Goal: Information Seeking & Learning: Learn about a topic

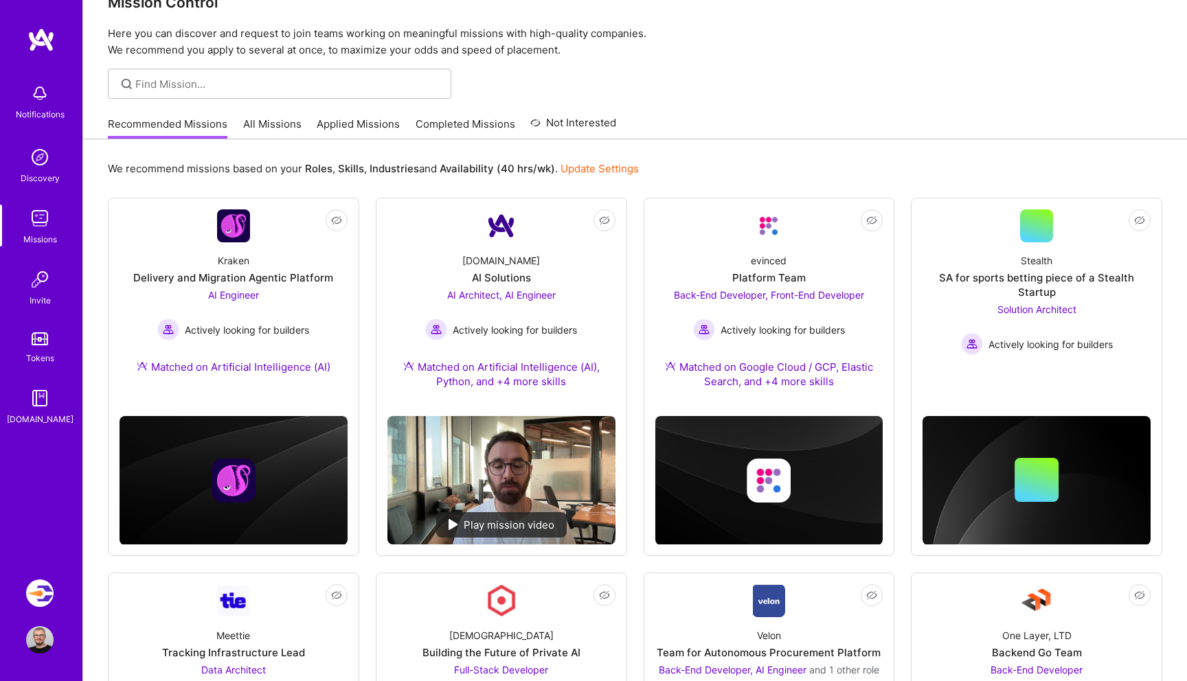
scroll to position [38, 0]
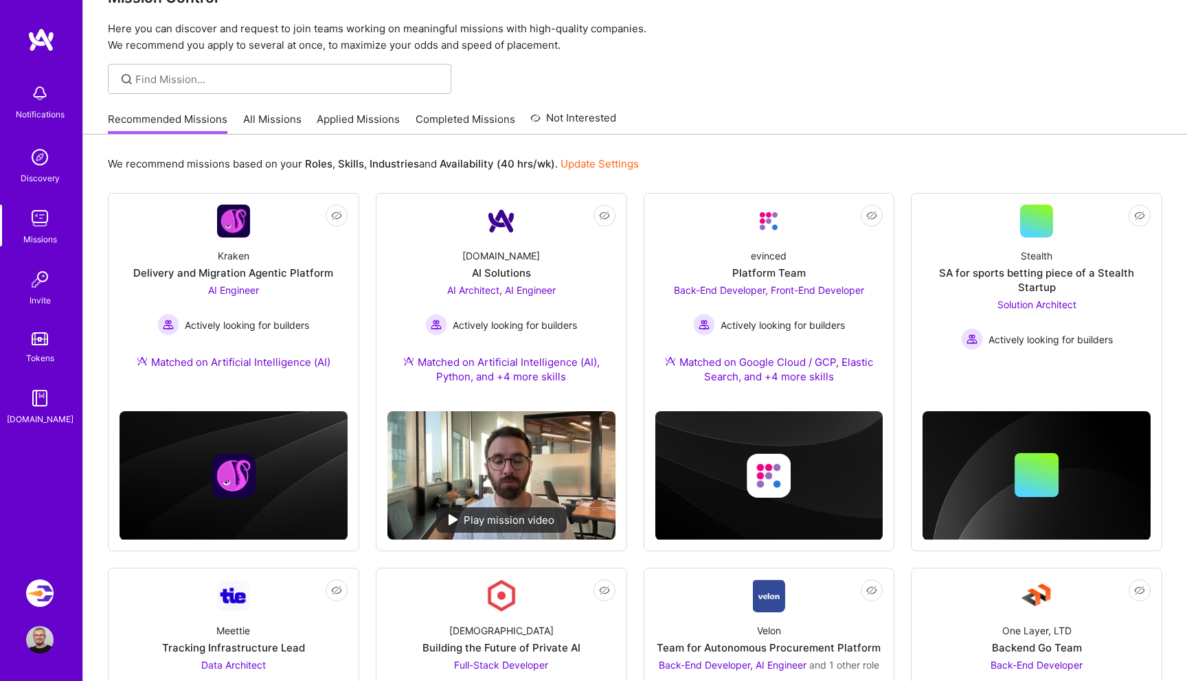
click at [271, 115] on link "All Missions" at bounding box center [272, 123] width 58 height 23
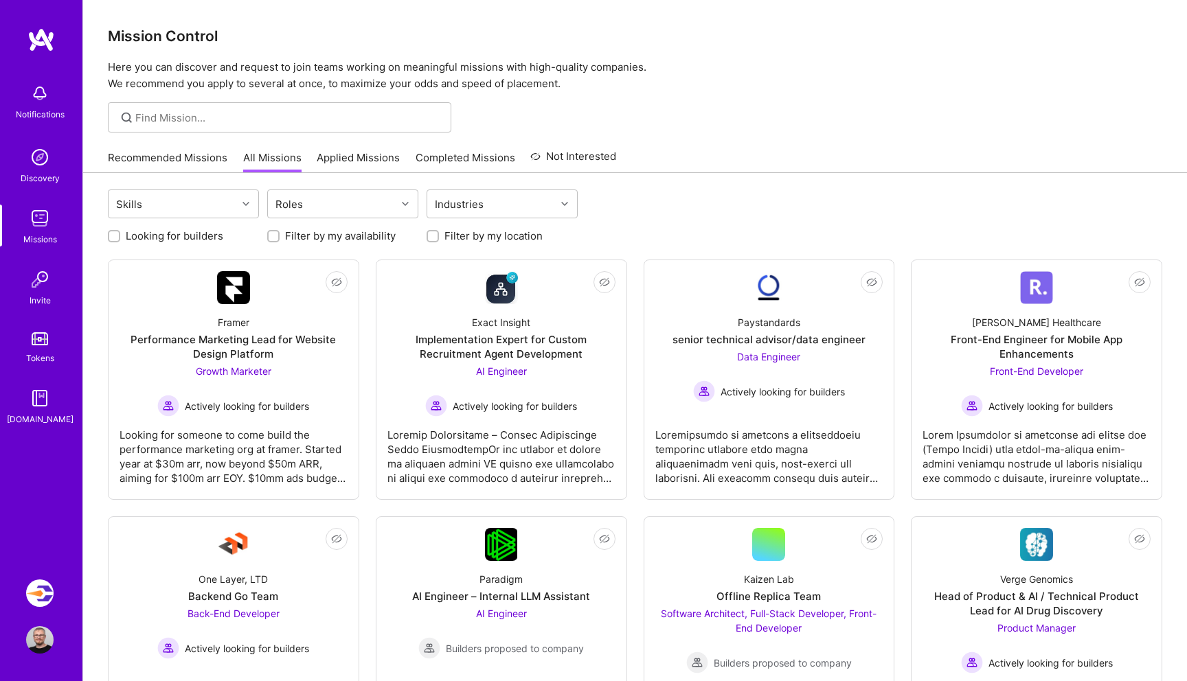
click at [120, 238] on div "Looking for builders" at bounding box center [183, 236] width 151 height 14
click at [109, 233] on div at bounding box center [114, 236] width 12 height 12
click at [431, 234] on input "Filter by my location" at bounding box center [434, 237] width 10 height 10
checkbox input "true"
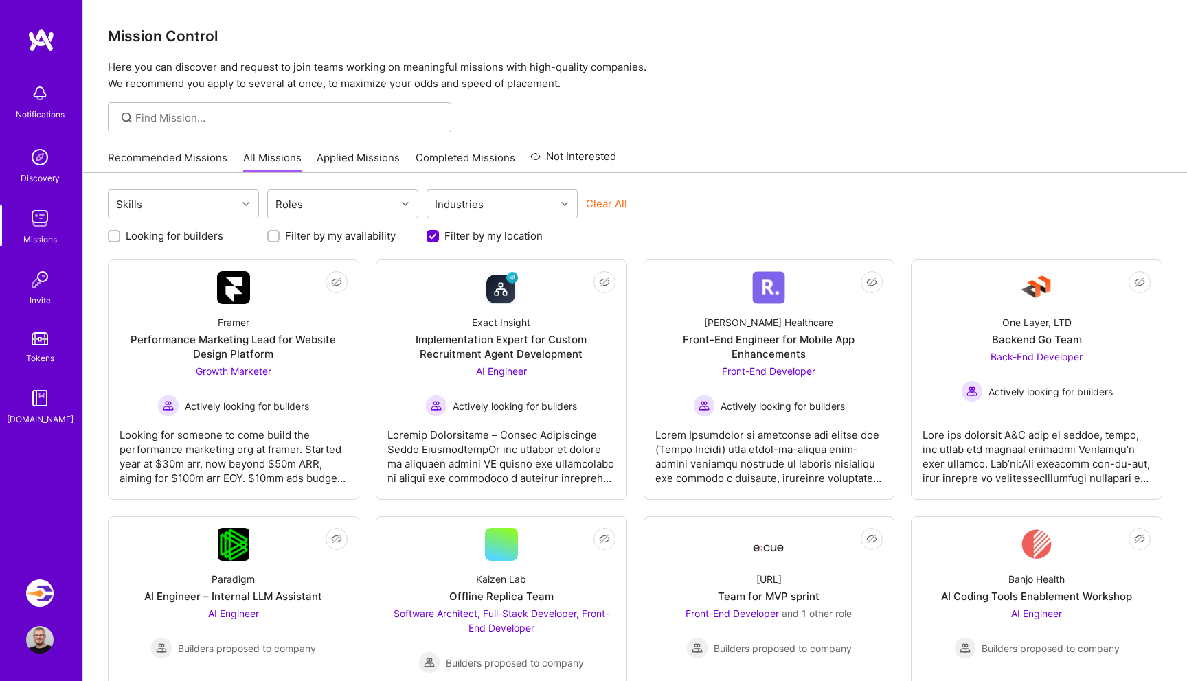
click at [112, 238] on input "Looking for builders" at bounding box center [116, 237] width 10 height 10
checkbox input "true"
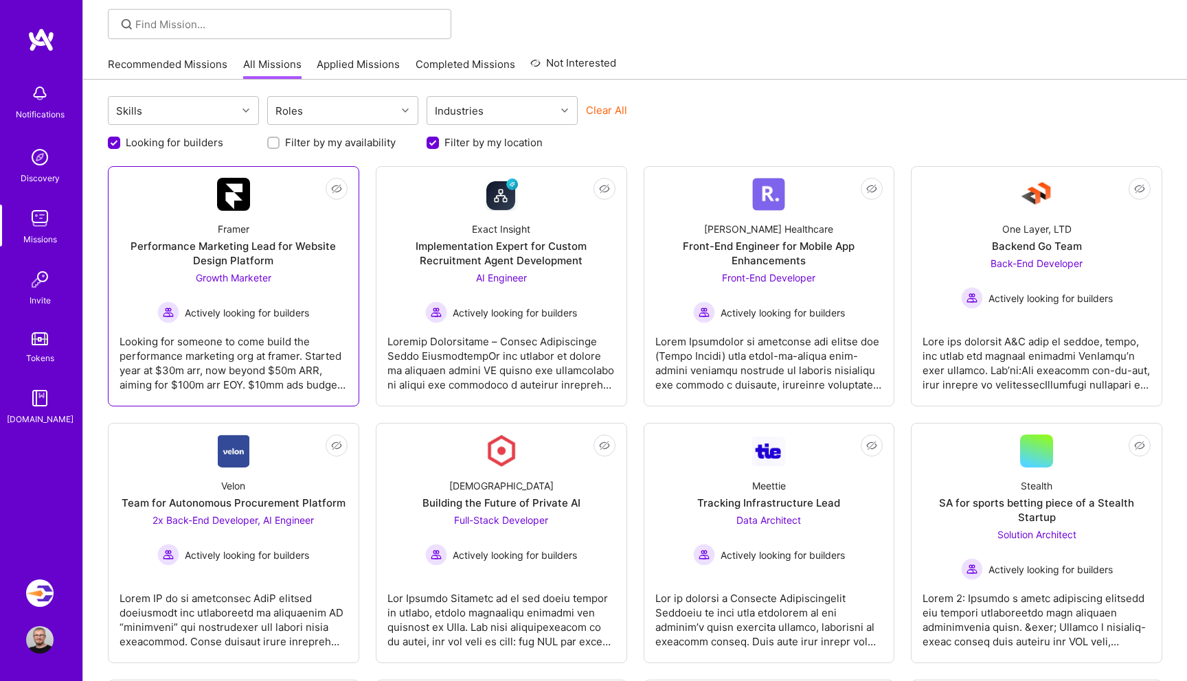
scroll to position [97, 0]
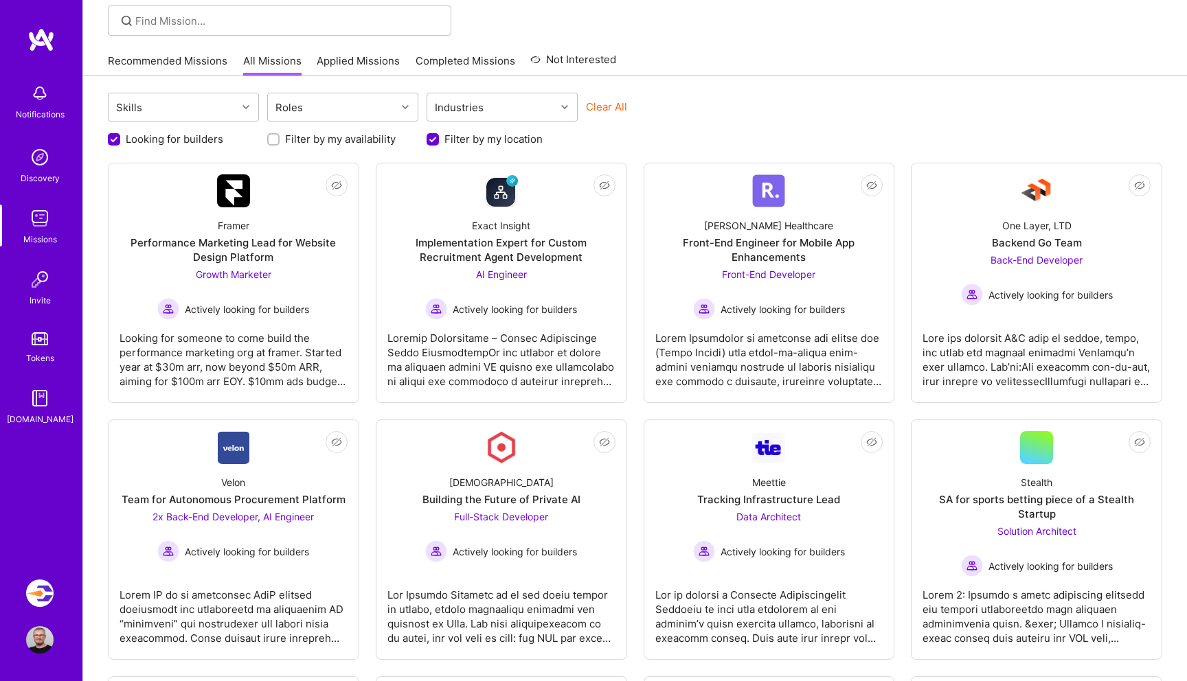
click at [716, 128] on div "Looking for builders Filter by my availability Filter by my location" at bounding box center [635, 135] width 1054 height 21
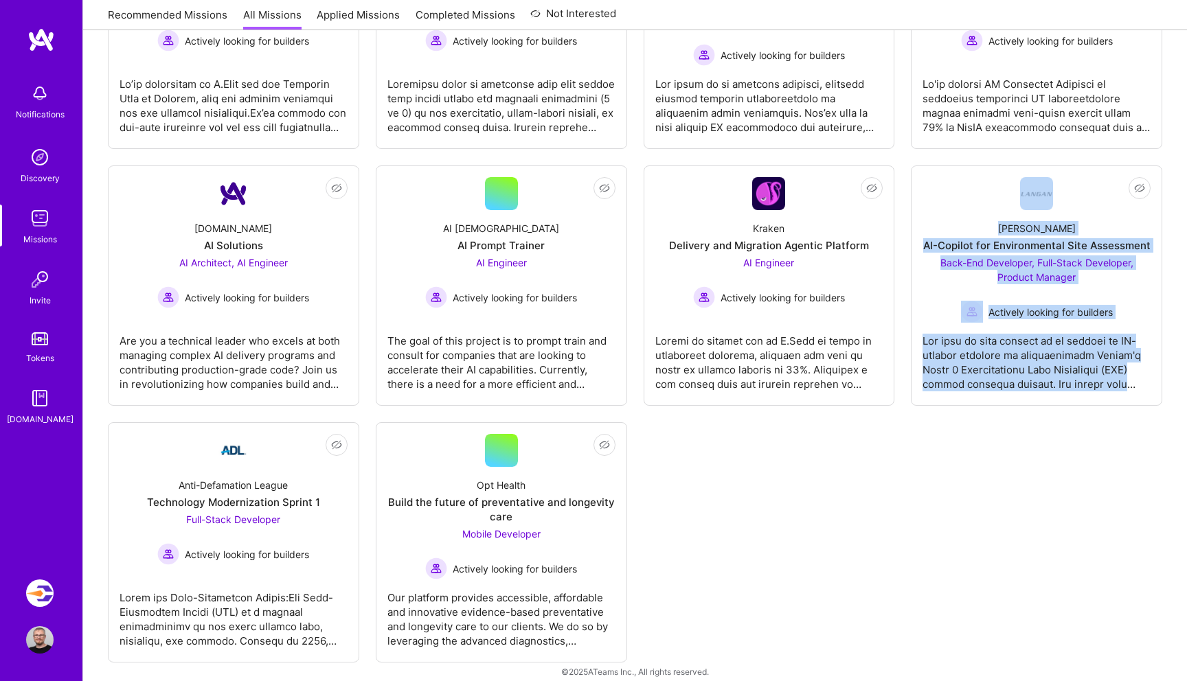
scroll to position [879, 0]
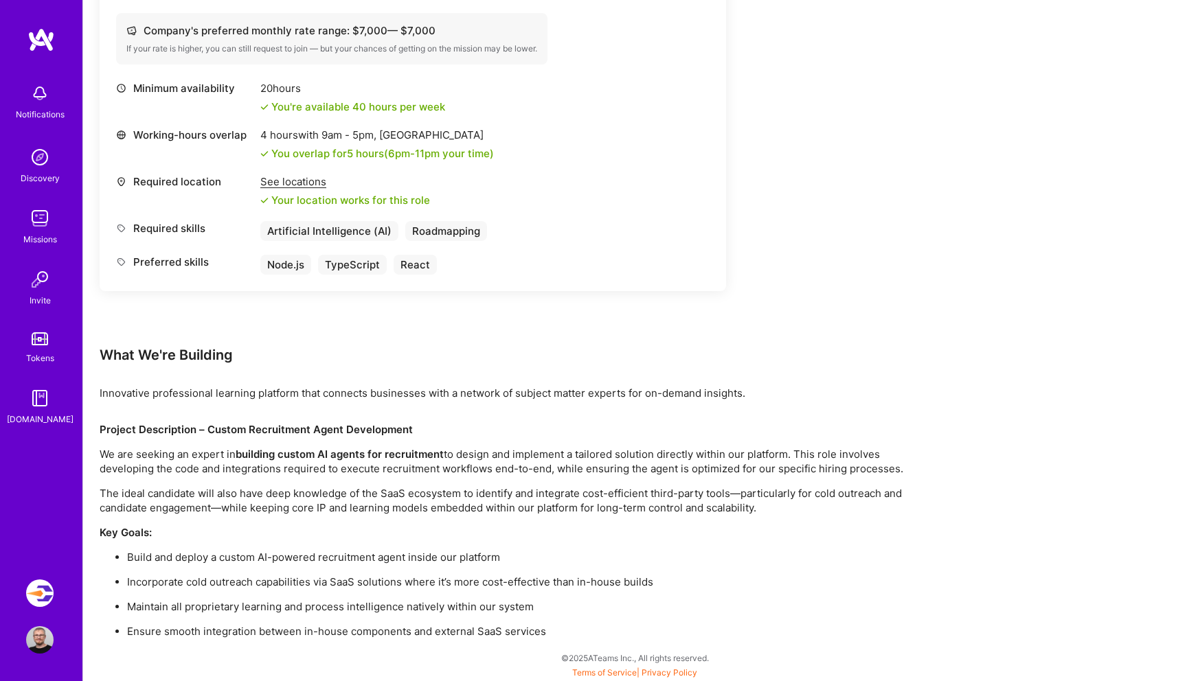
scroll to position [570, 0]
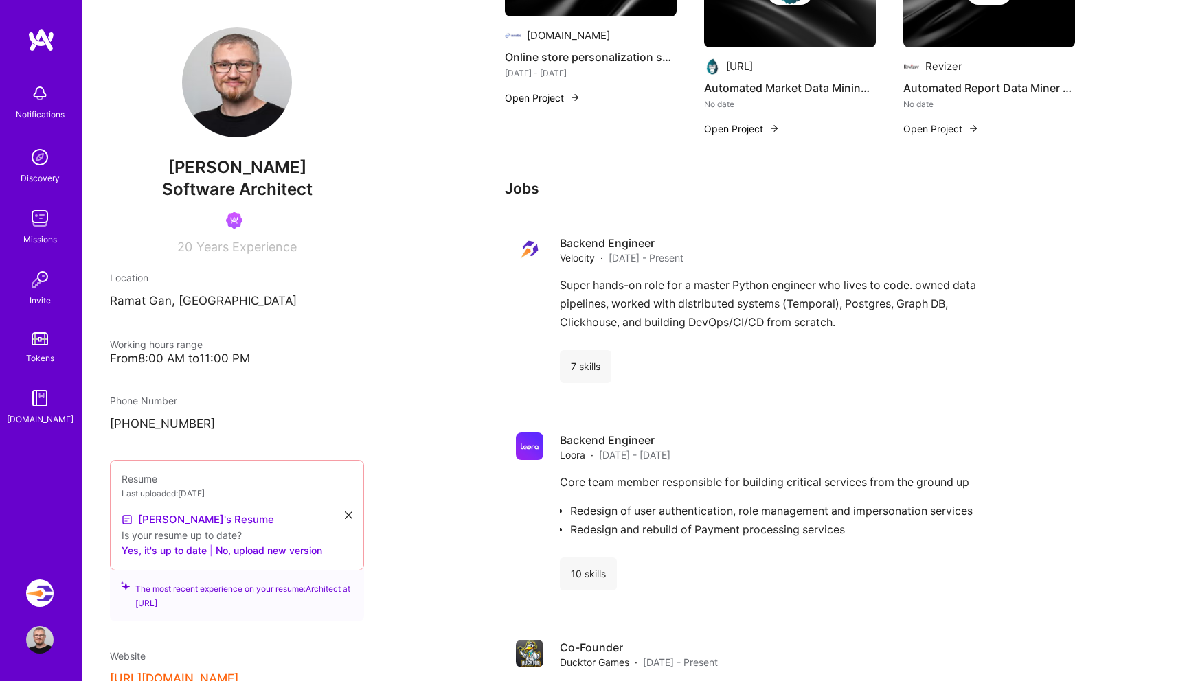
scroll to position [1564, 0]
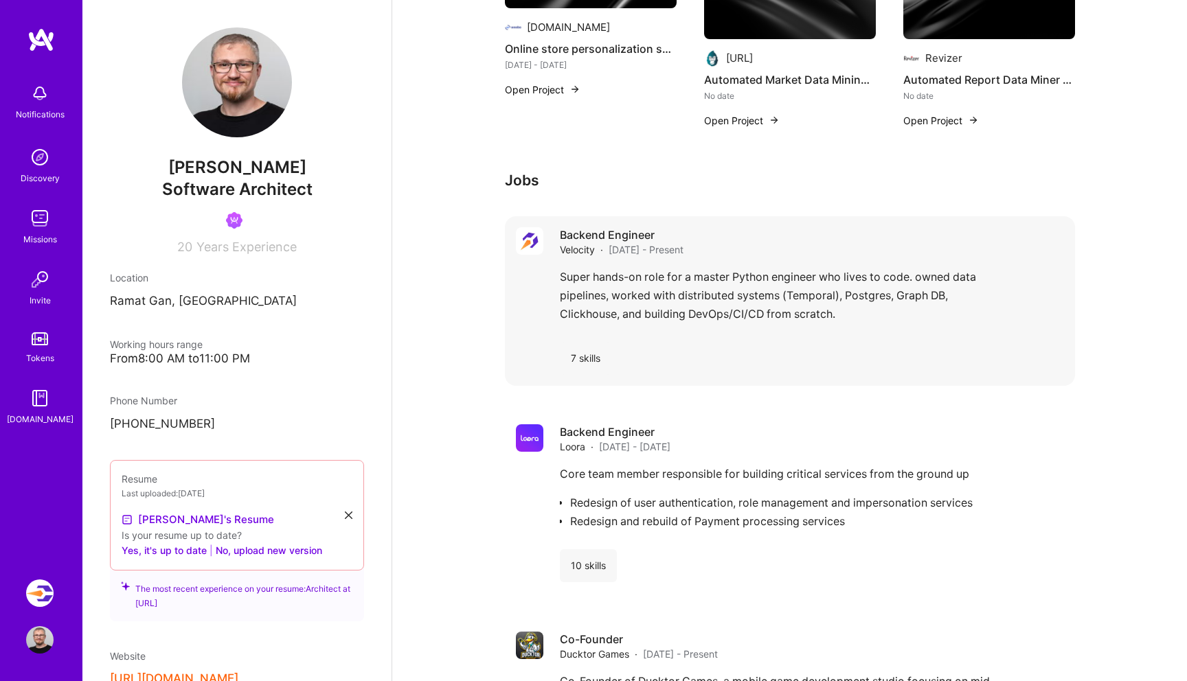
click at [962, 342] on div "7 skills" at bounding box center [812, 358] width 504 height 33
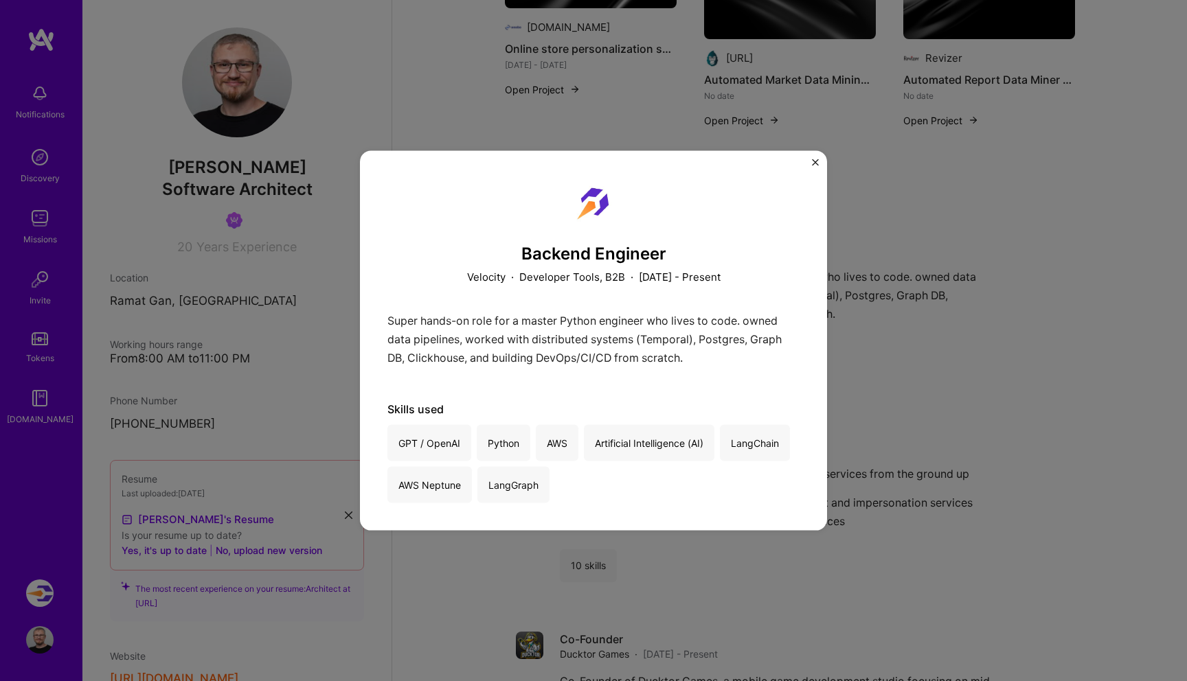
click at [821, 168] on div "Backend Engineer Velocity · Developer Tools, B2B · [DATE] - Present Super hands…" at bounding box center [593, 341] width 467 height 380
click at [820, 164] on div "Backend Engineer Velocity · Developer Tools, B2B · [DATE] - Present Super hands…" at bounding box center [593, 341] width 467 height 380
click at [812, 164] on img "Close" at bounding box center [815, 162] width 7 height 7
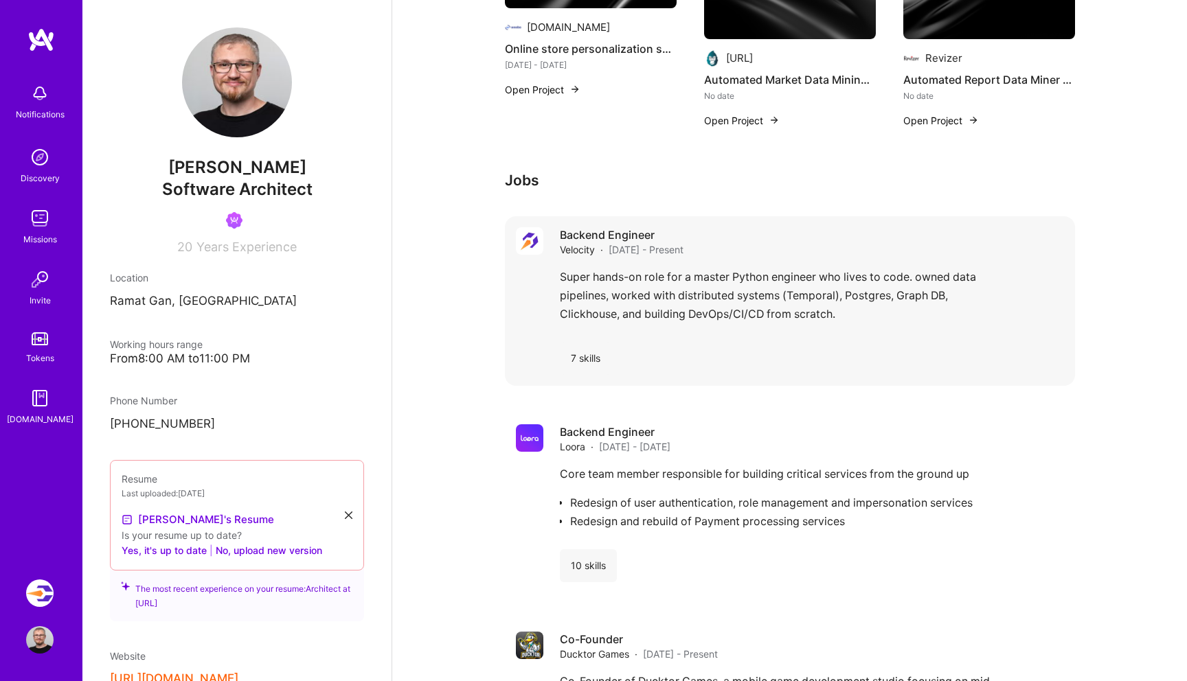
click at [673, 344] on div "7 skills" at bounding box center [812, 358] width 504 height 33
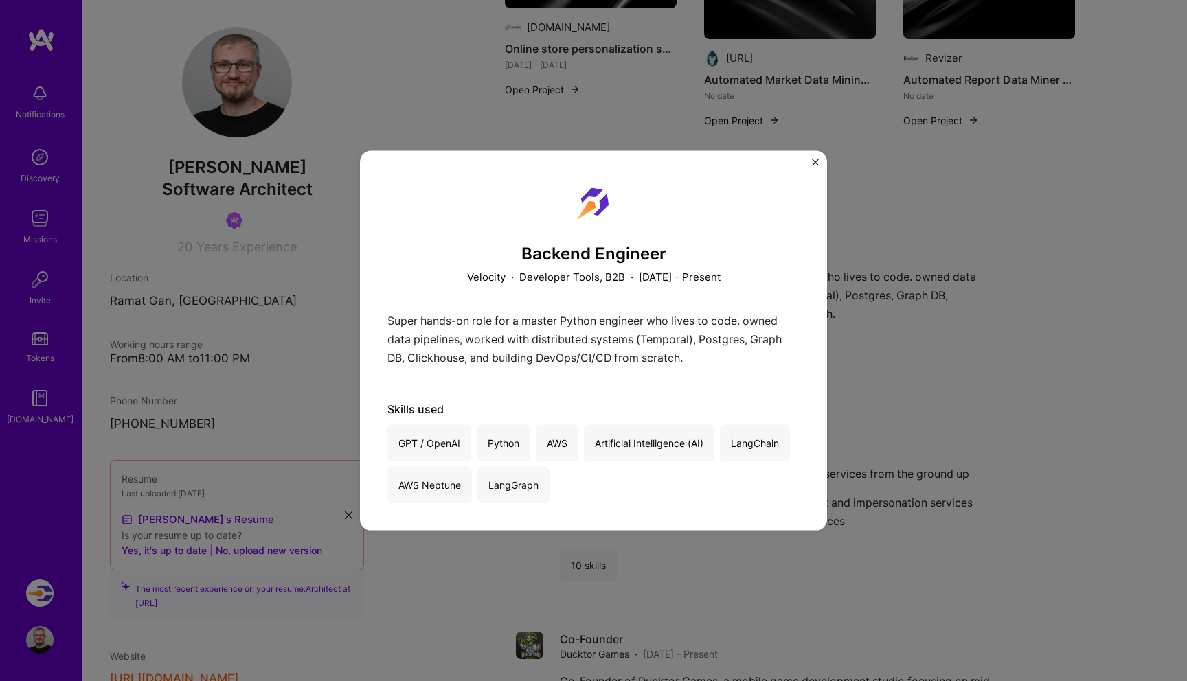
click at [816, 155] on div "Backend Engineer Velocity · Developer Tools, B2B · [DATE] - Present Super hands…" at bounding box center [593, 341] width 467 height 380
click at [817, 147] on div "Backend Engineer Velocity · Developer Tools, B2B · [DATE] - Present Super hands…" at bounding box center [593, 340] width 1187 height 681
